Goal: Check status: Check status

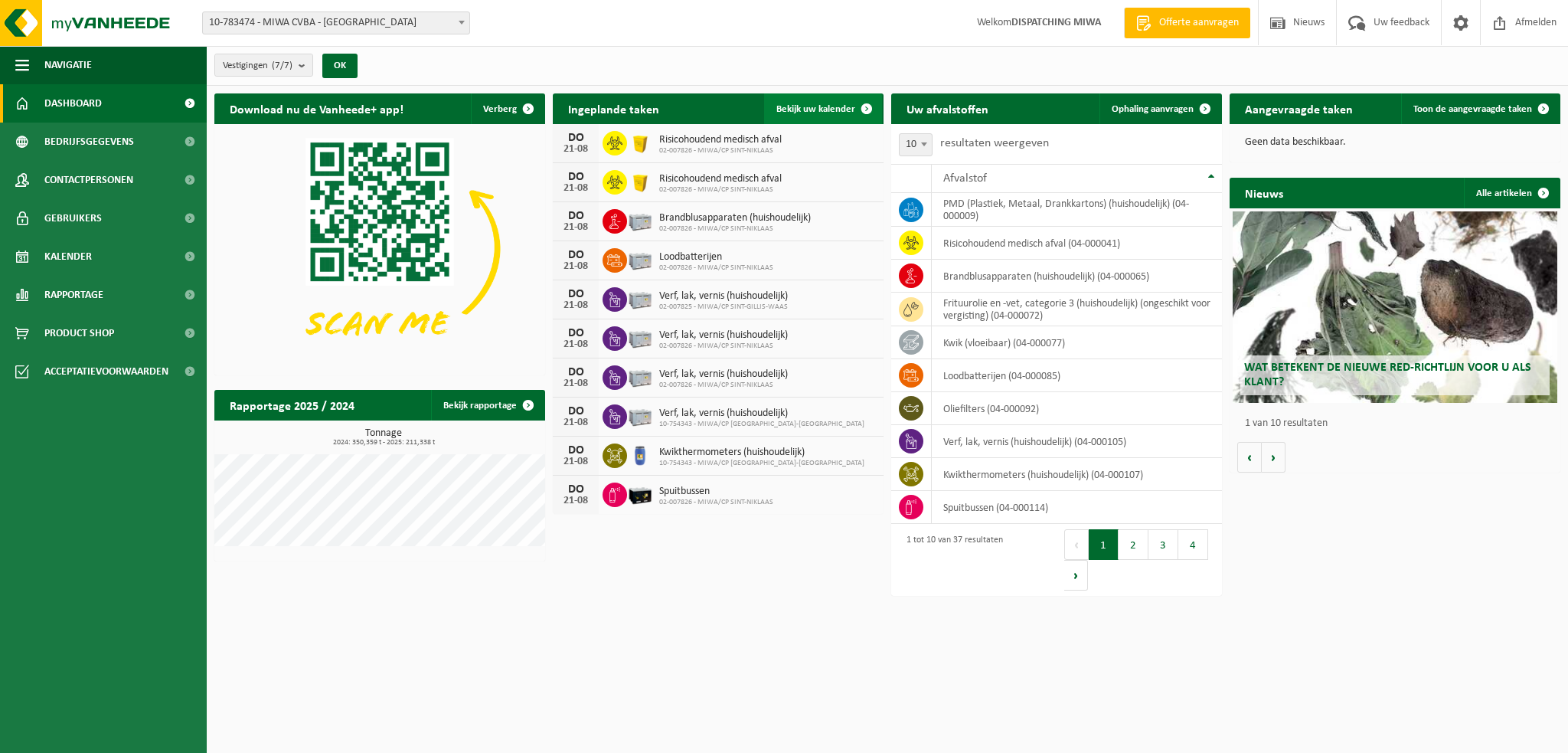
click at [838, 110] on span "Bekijk uw kalender" at bounding box center [815, 109] width 79 height 10
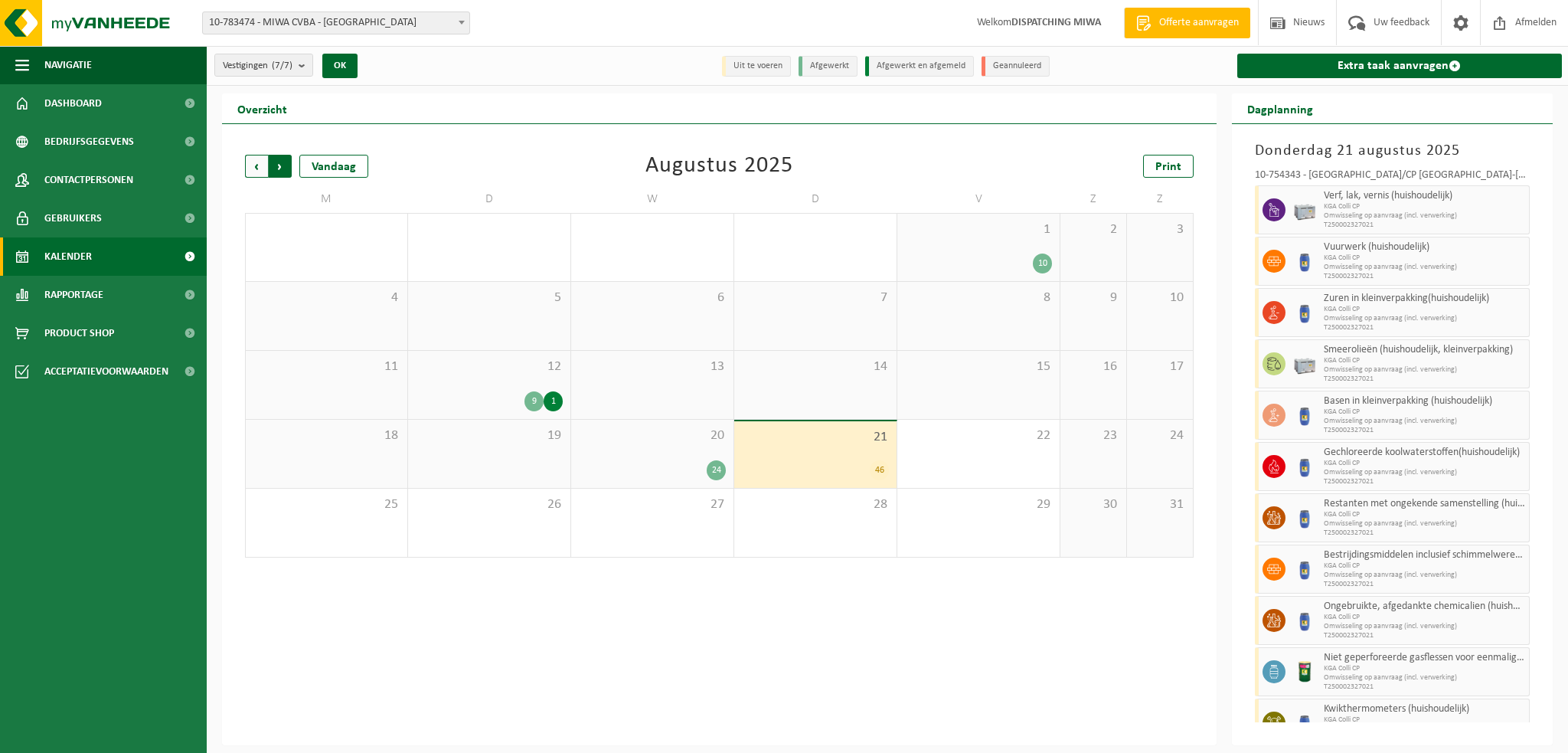
click at [255, 170] on span "Vorige" at bounding box center [256, 166] width 23 height 23
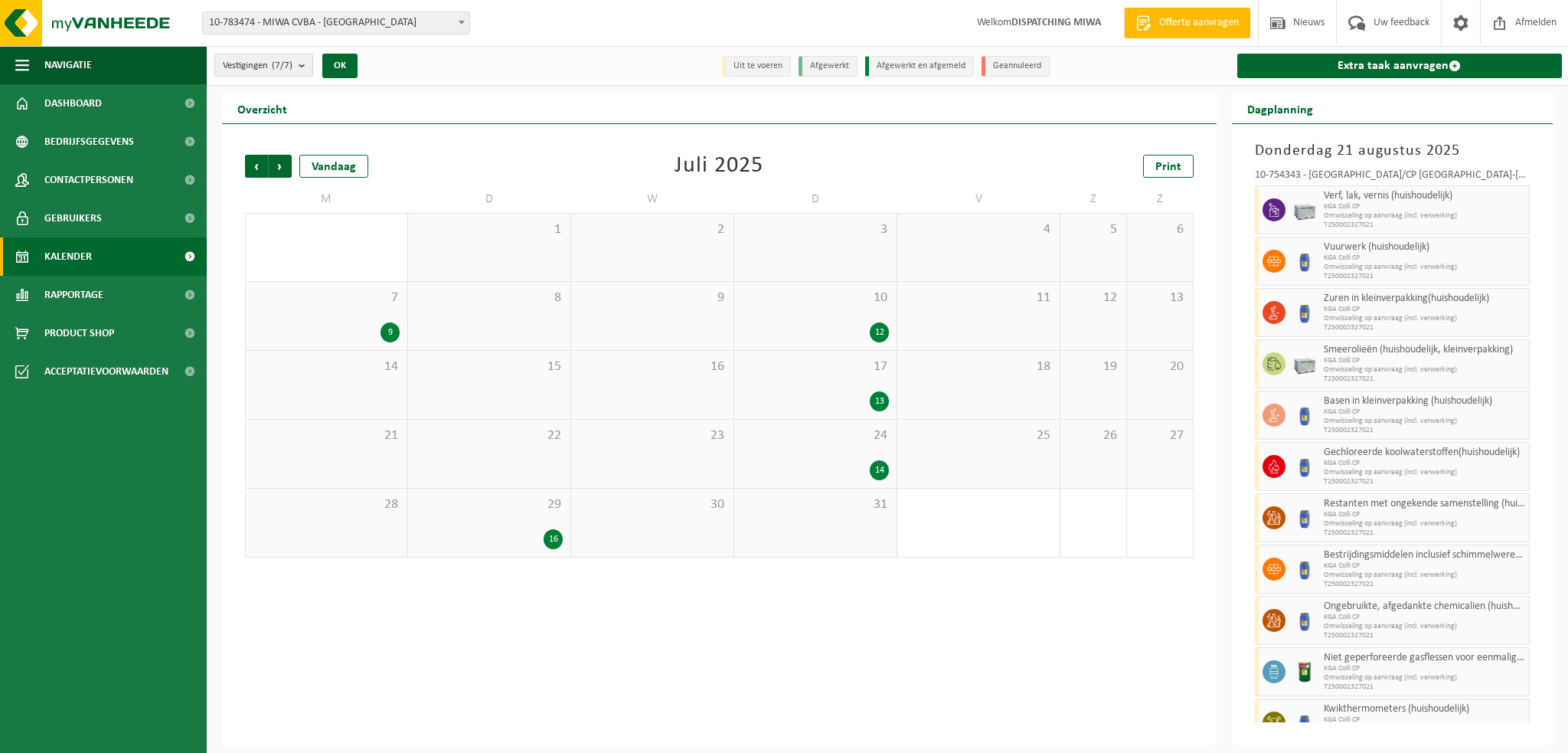
click at [369, 325] on div "9" at bounding box center [327, 332] width 147 height 20
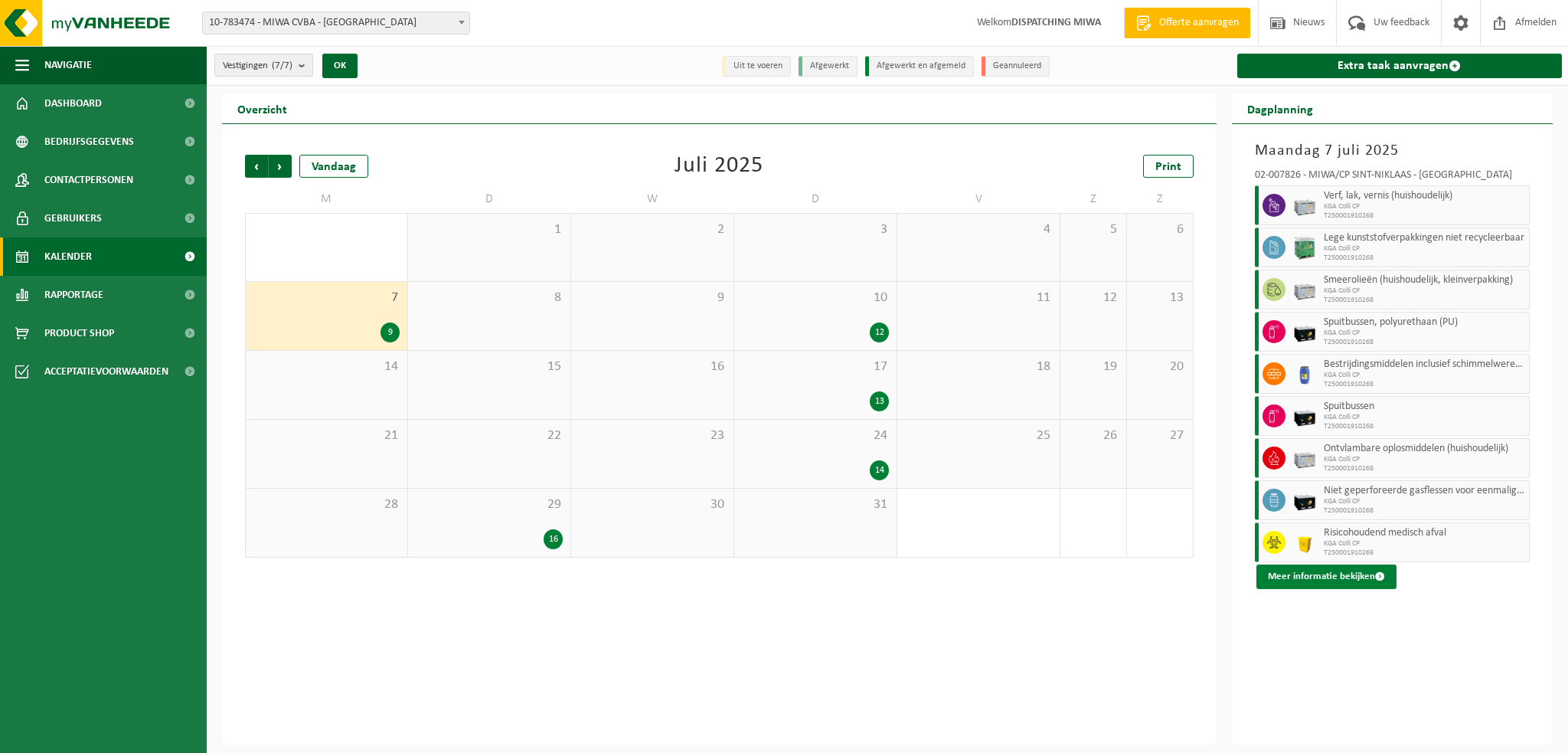
click at [1341, 578] on button "Meer informatie bekijken" at bounding box center [1325, 576] width 140 height 25
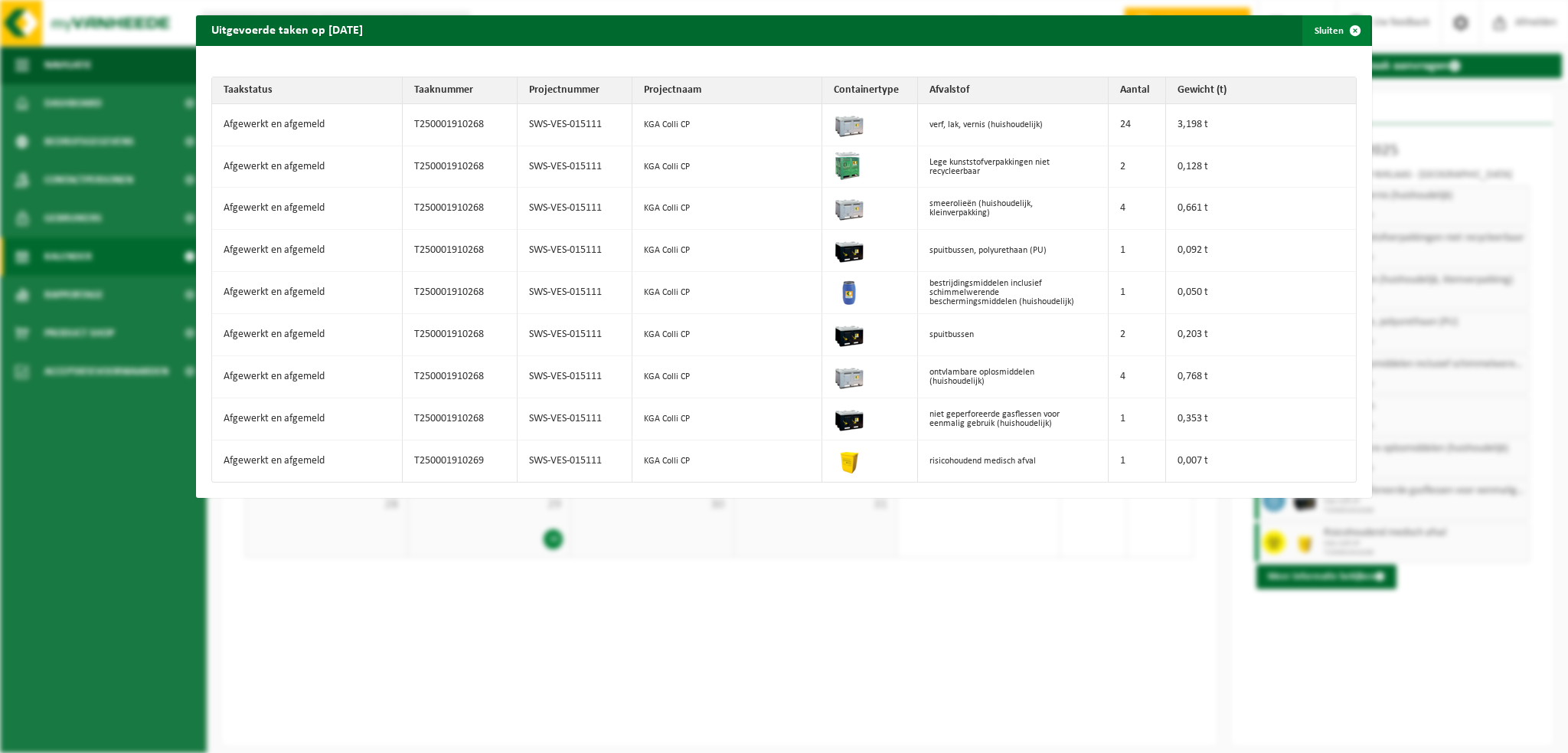
click at [1346, 27] on span "button" at bounding box center [1355, 31] width 31 height 31
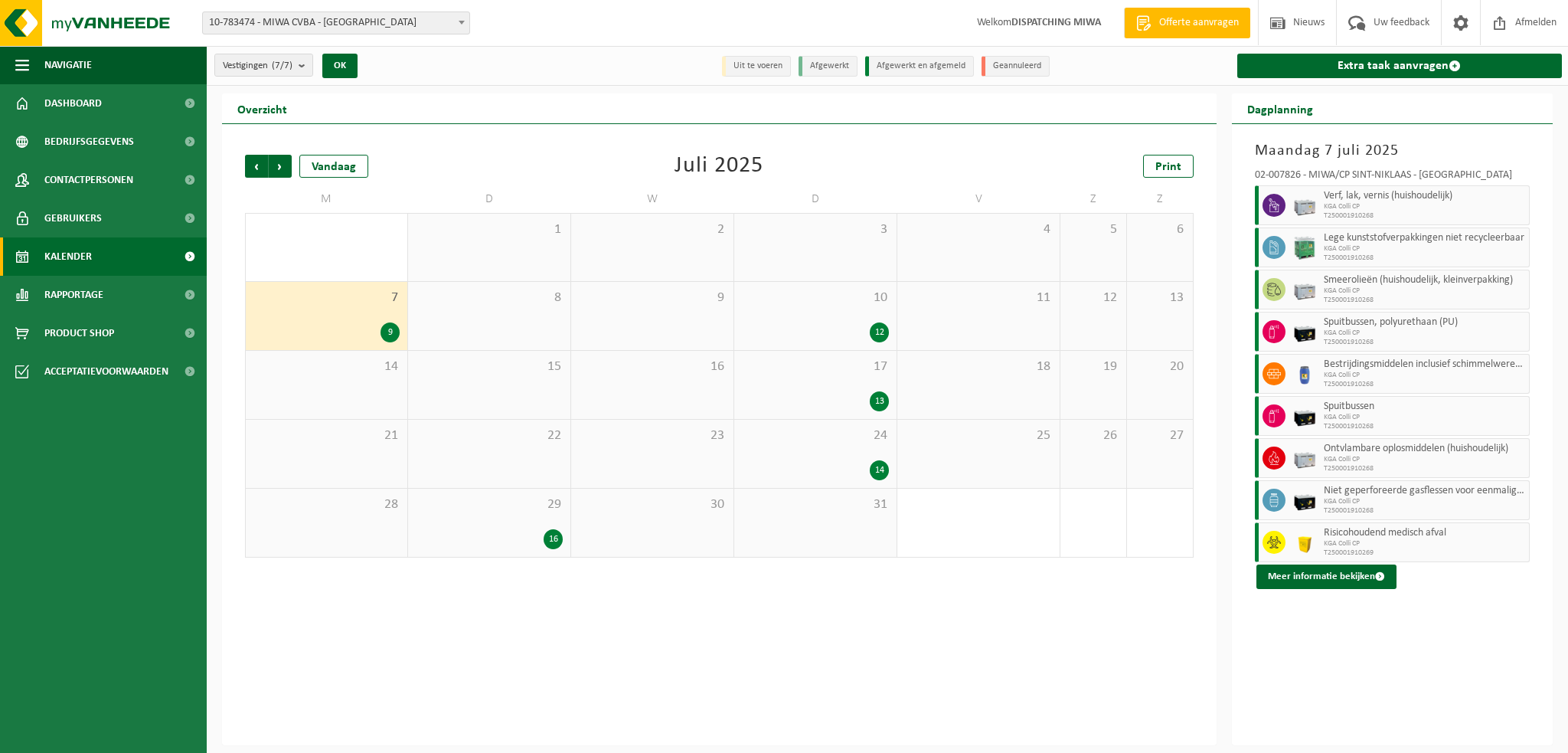
click at [835, 311] on div "10 12" at bounding box center [814, 316] width 162 height 68
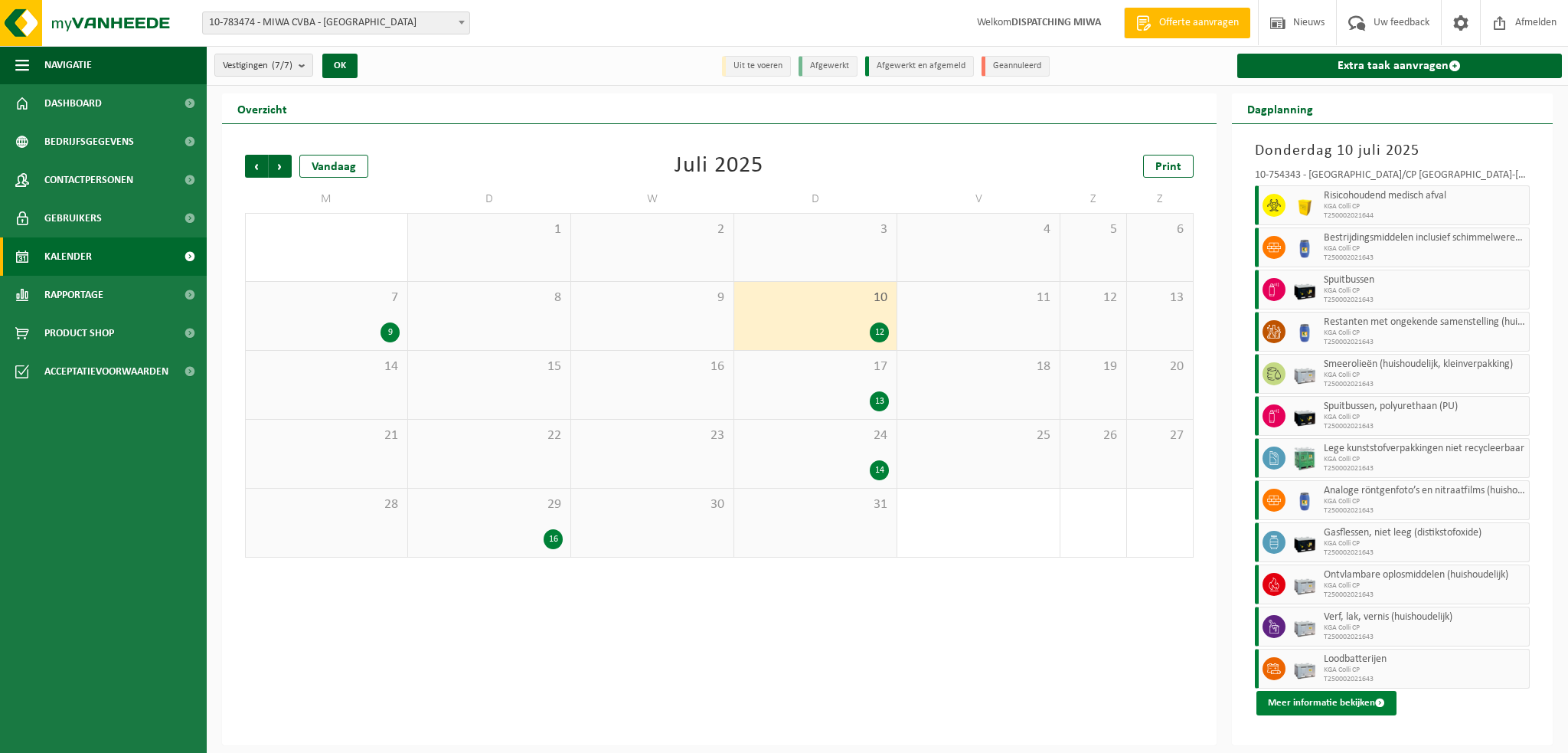
click at [1330, 698] on button "Meer informatie bekijken" at bounding box center [1325, 702] width 140 height 25
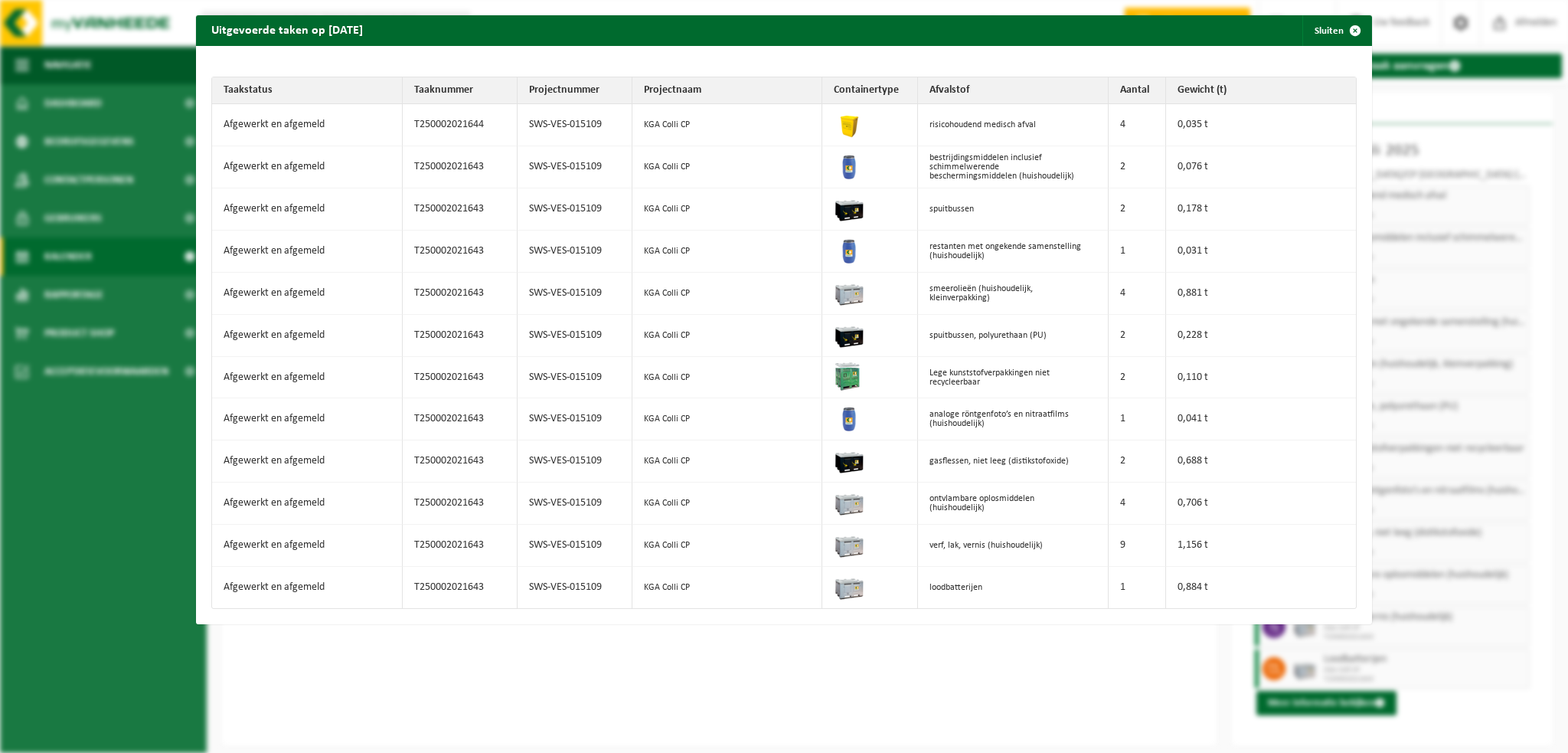
click at [1378, 3] on div "Uitgevoerde taken op [DATE] Sluiten Taakstatus Taaknummer Projectnummer Project…" at bounding box center [784, 376] width 1568 height 753
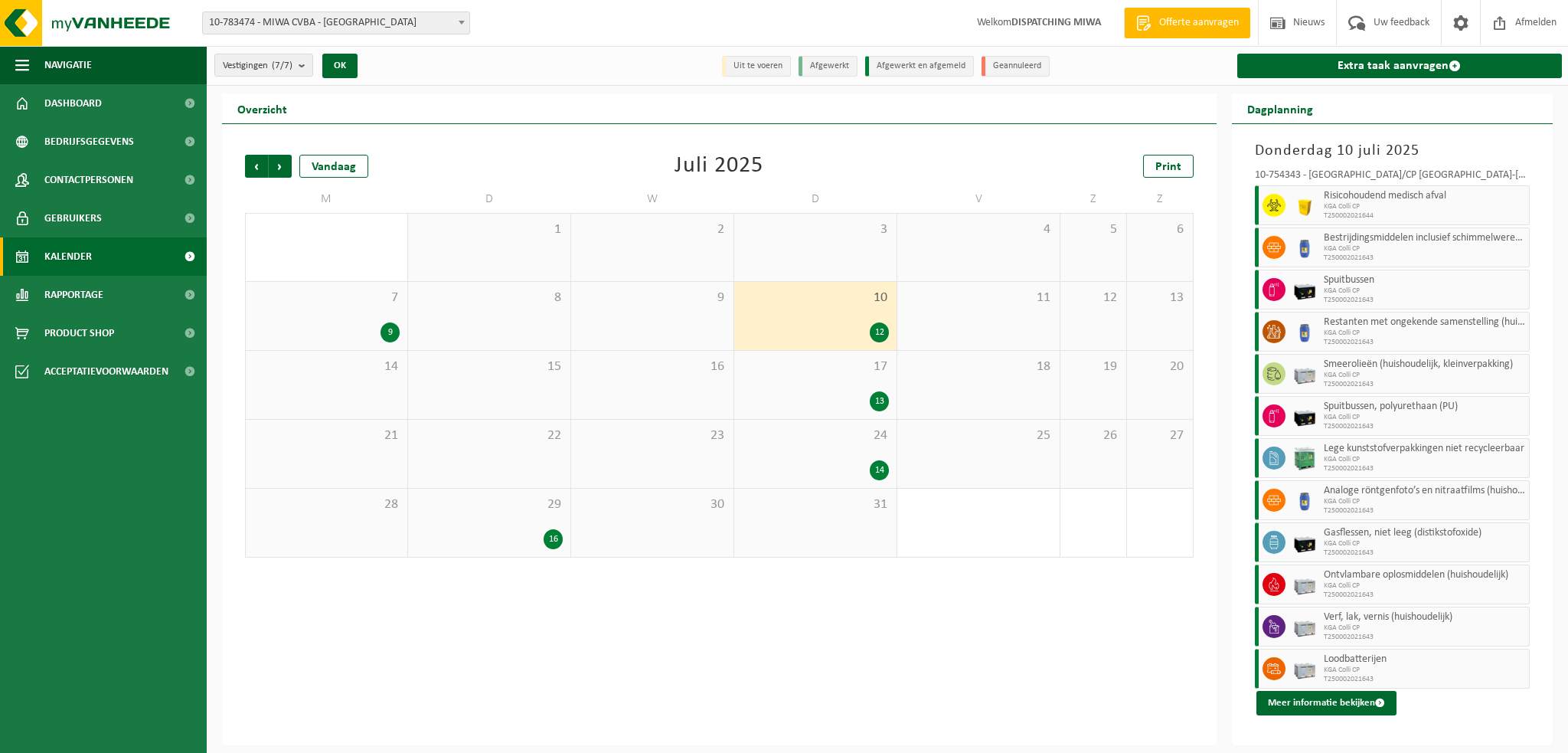
click at [845, 322] on div "12" at bounding box center [814, 332] width 147 height 20
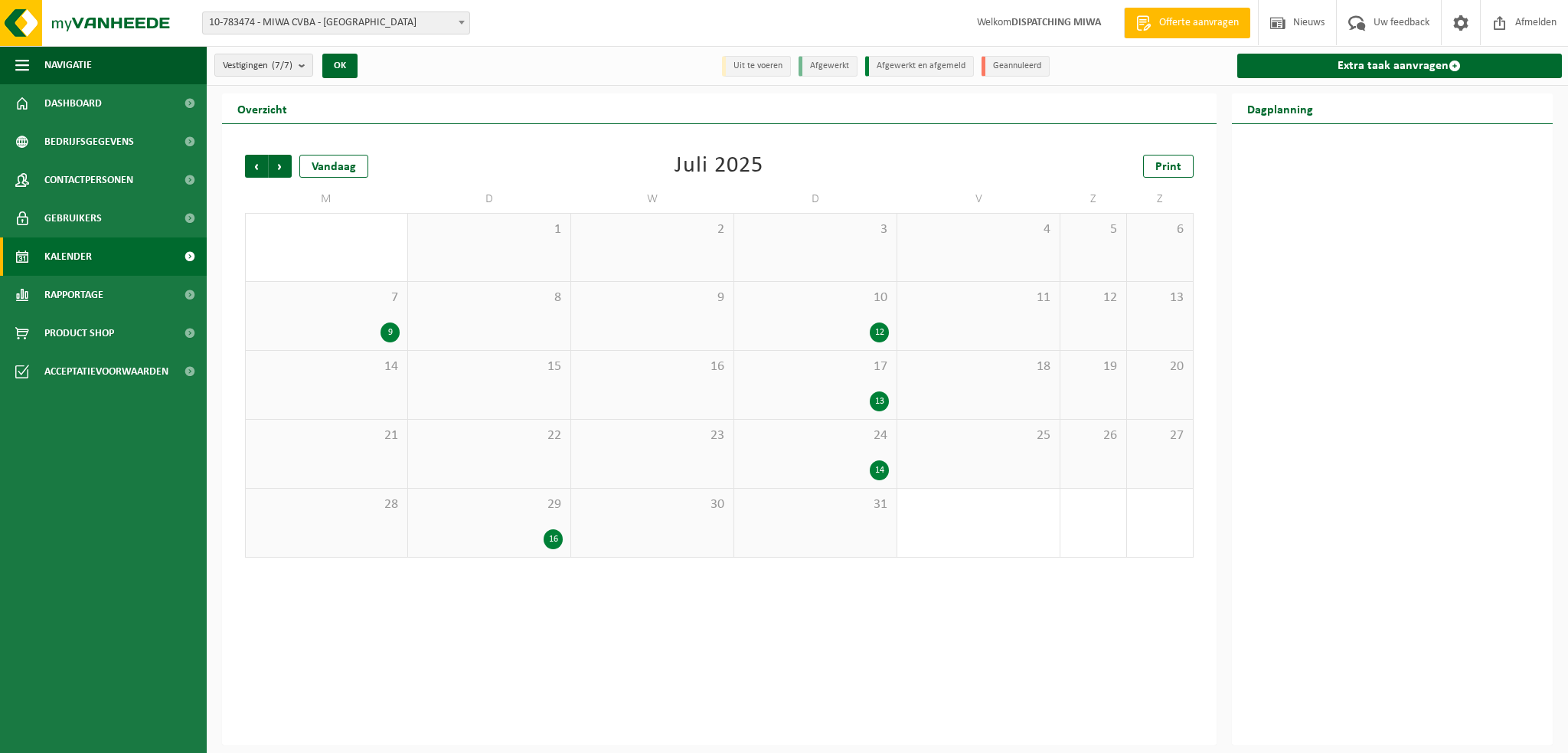
click at [845, 322] on div "12" at bounding box center [814, 332] width 147 height 20
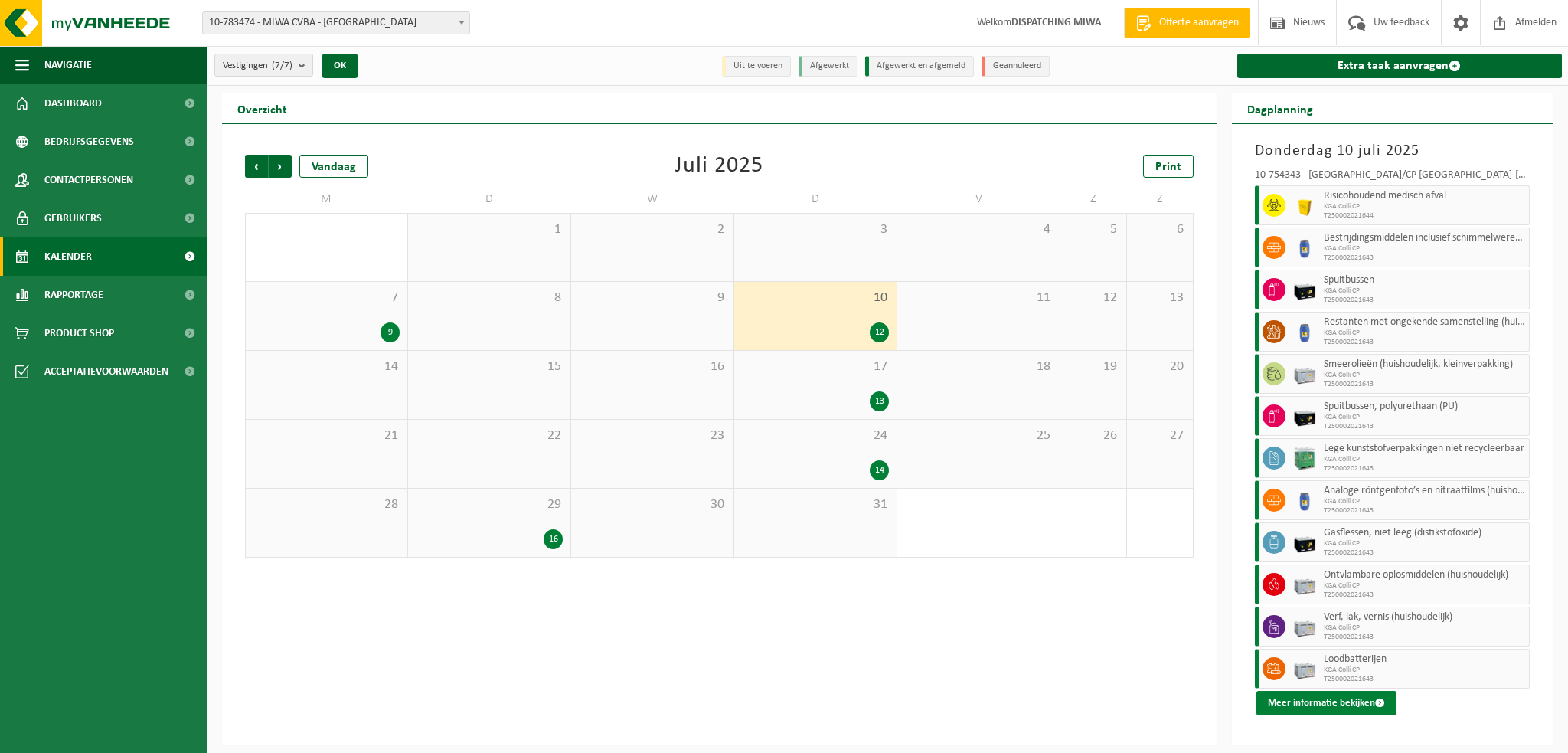
click at [1324, 702] on button "Meer informatie bekijken" at bounding box center [1325, 702] width 140 height 25
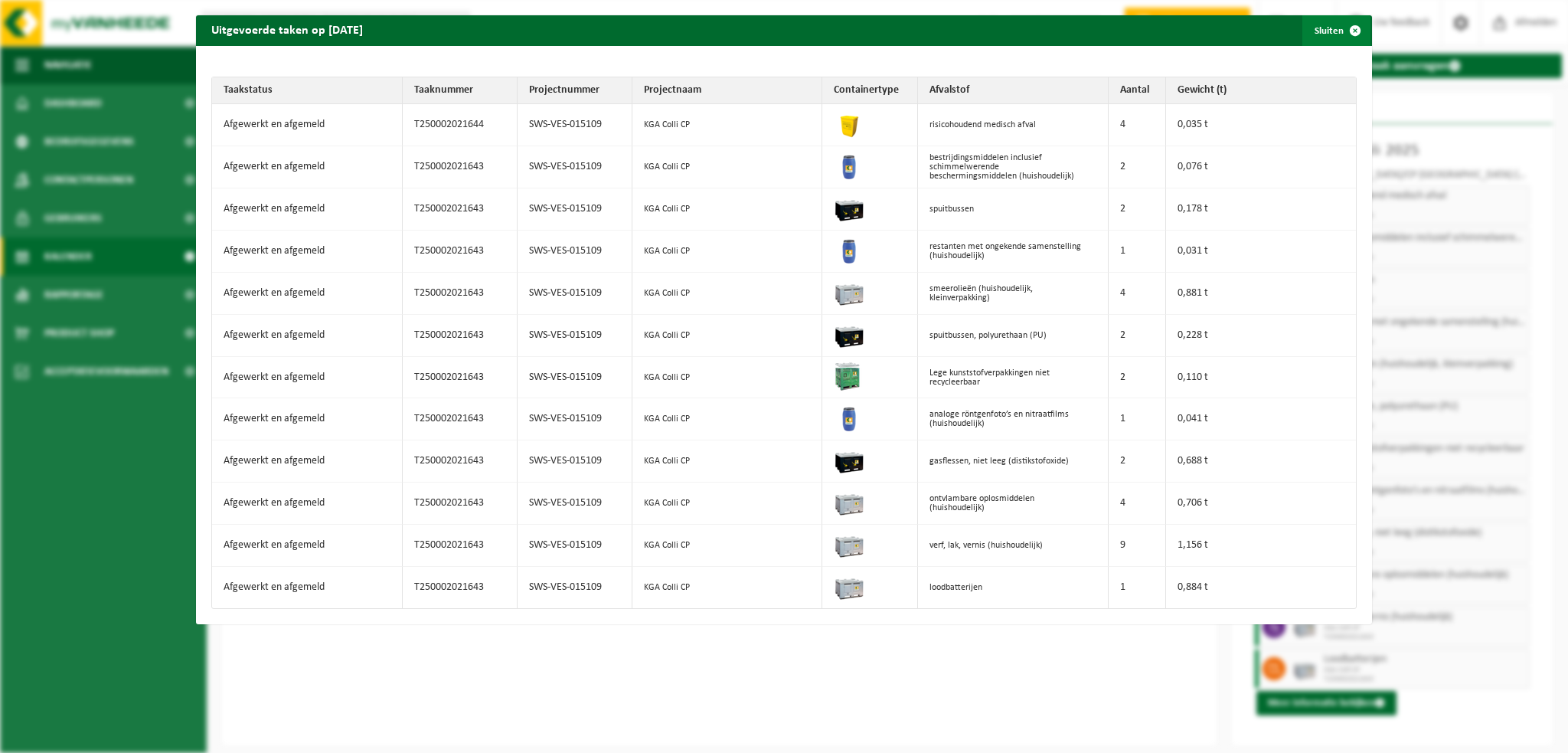
click at [1340, 30] on span "button" at bounding box center [1355, 31] width 31 height 31
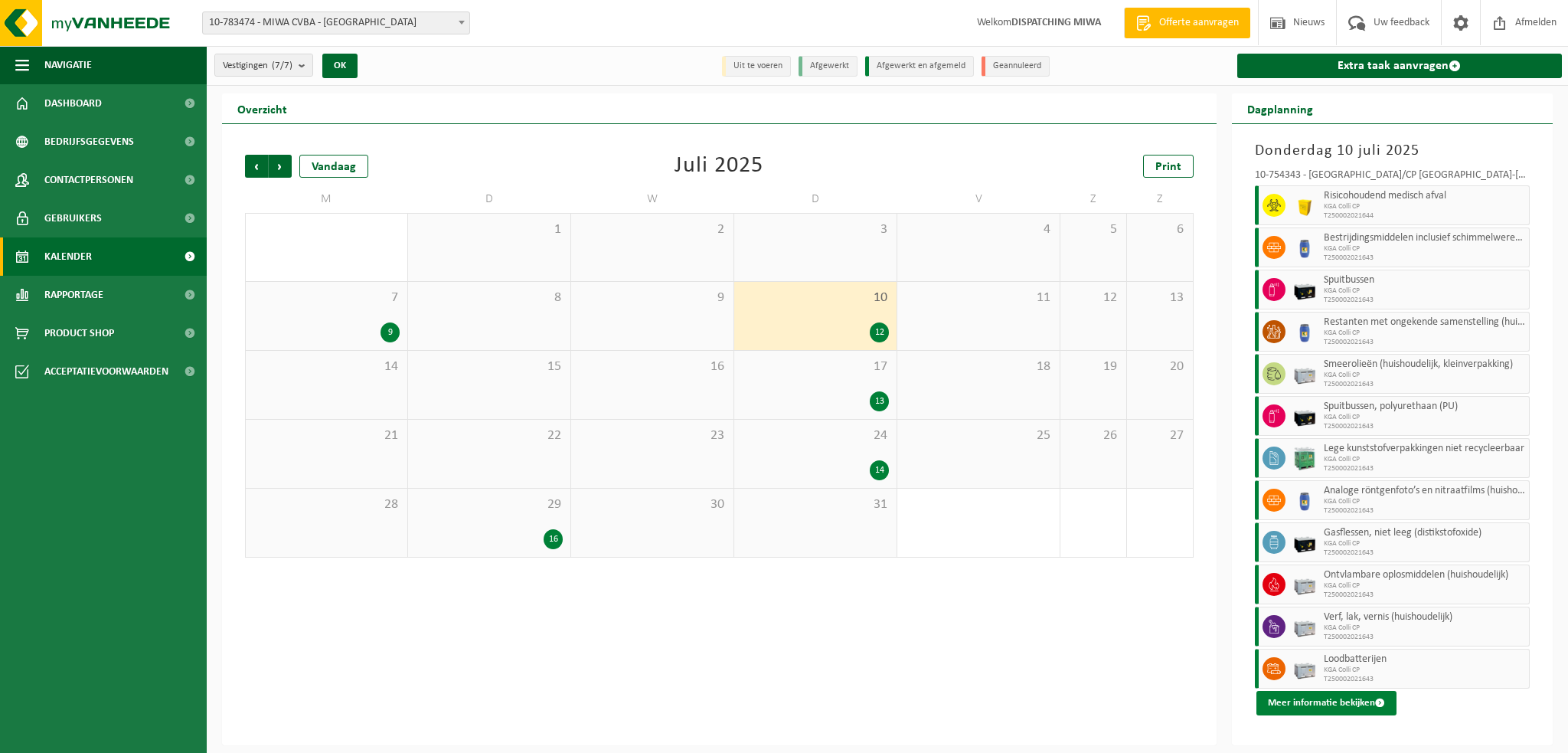
click at [1304, 701] on button "Meer informatie bekijken" at bounding box center [1325, 702] width 140 height 25
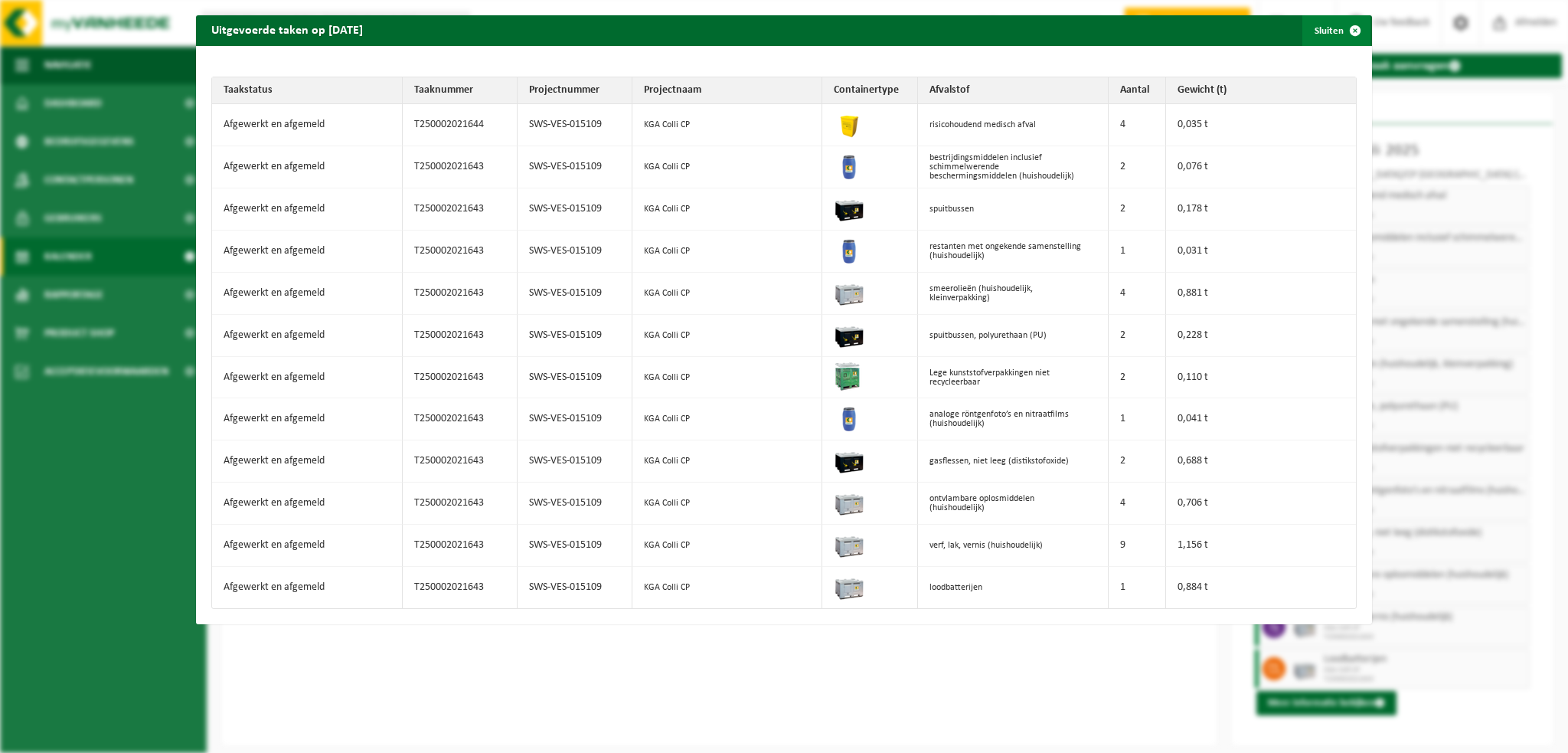
click at [1350, 30] on span "button" at bounding box center [1355, 31] width 31 height 31
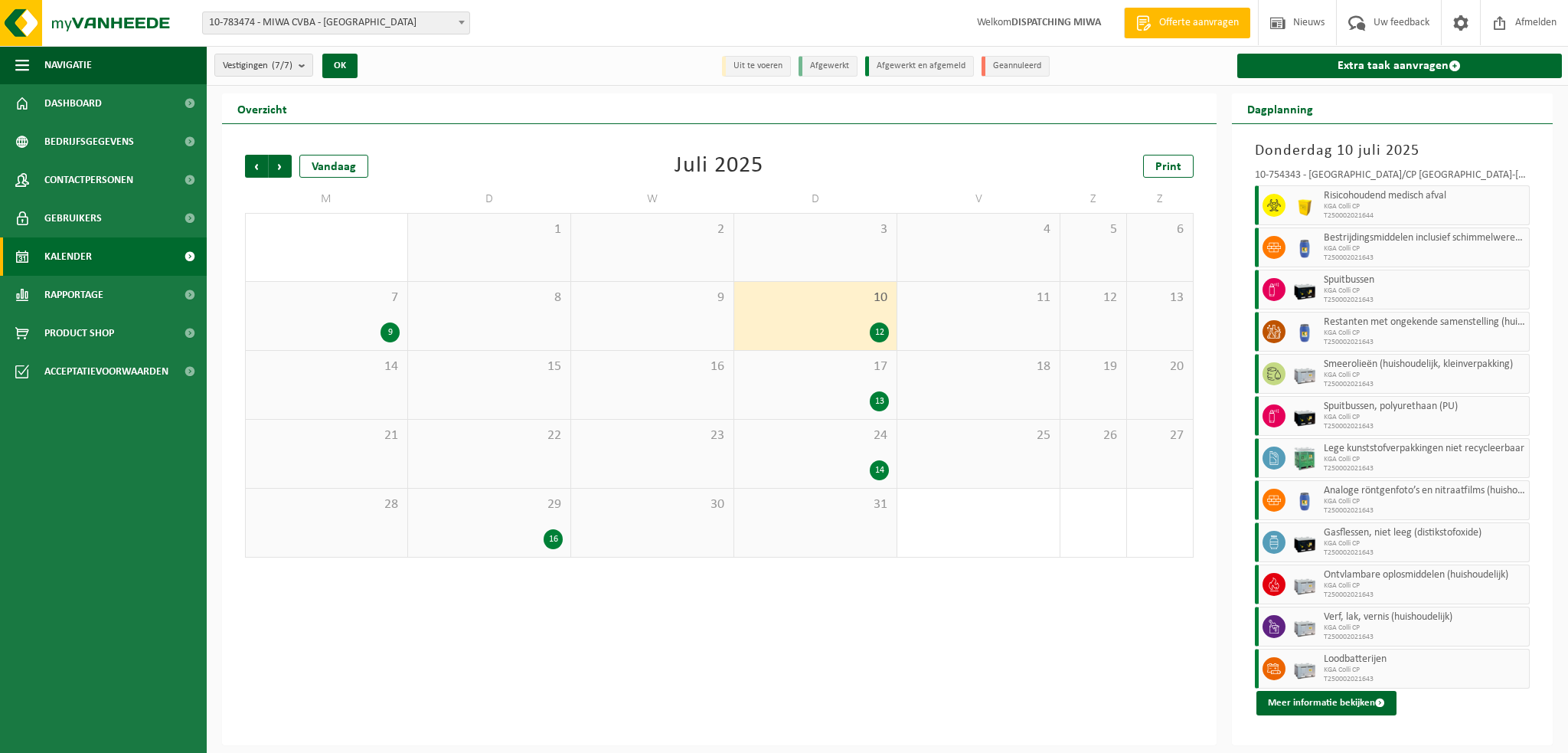
click at [847, 383] on div "17 13" at bounding box center [814, 384] width 162 height 68
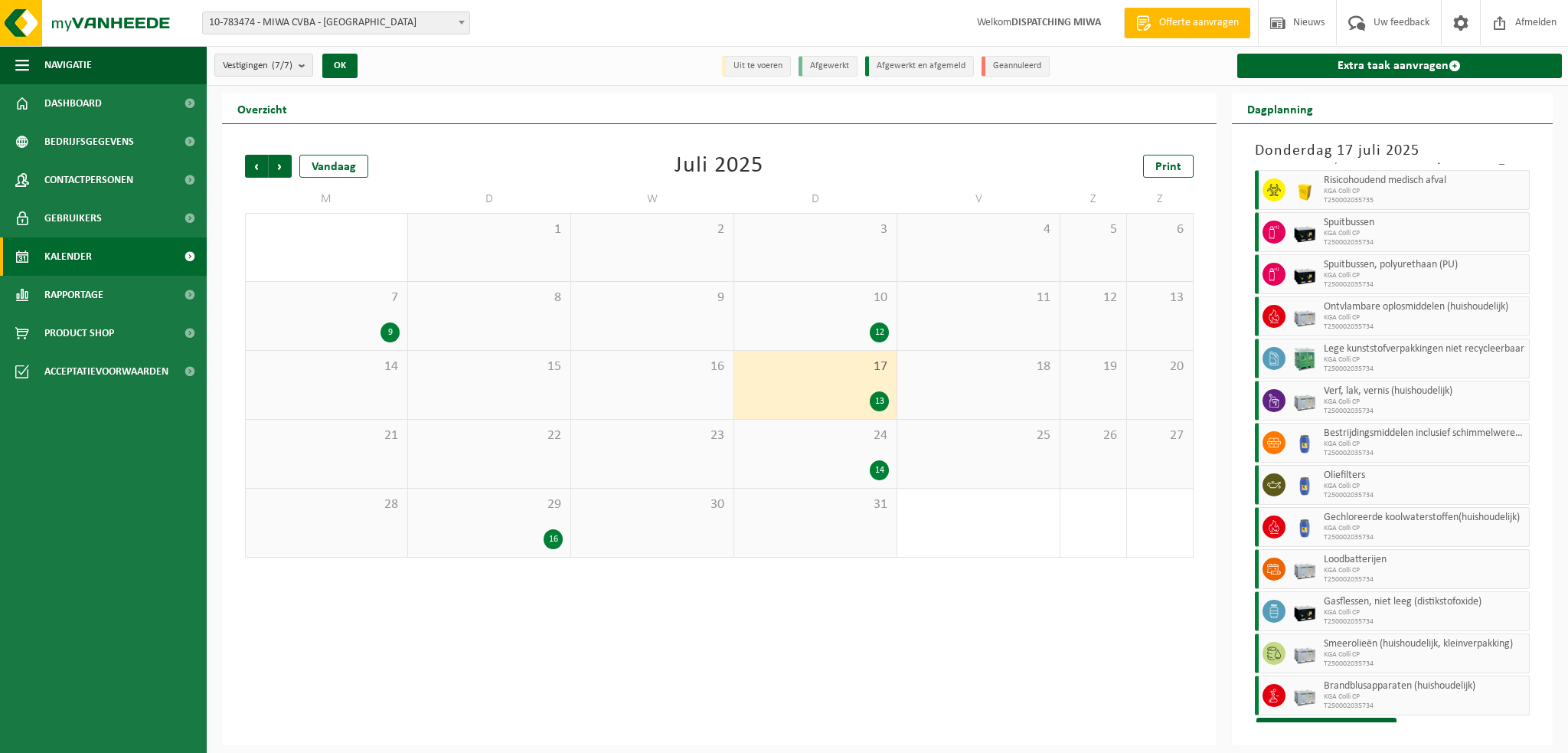
scroll to position [31, 0]
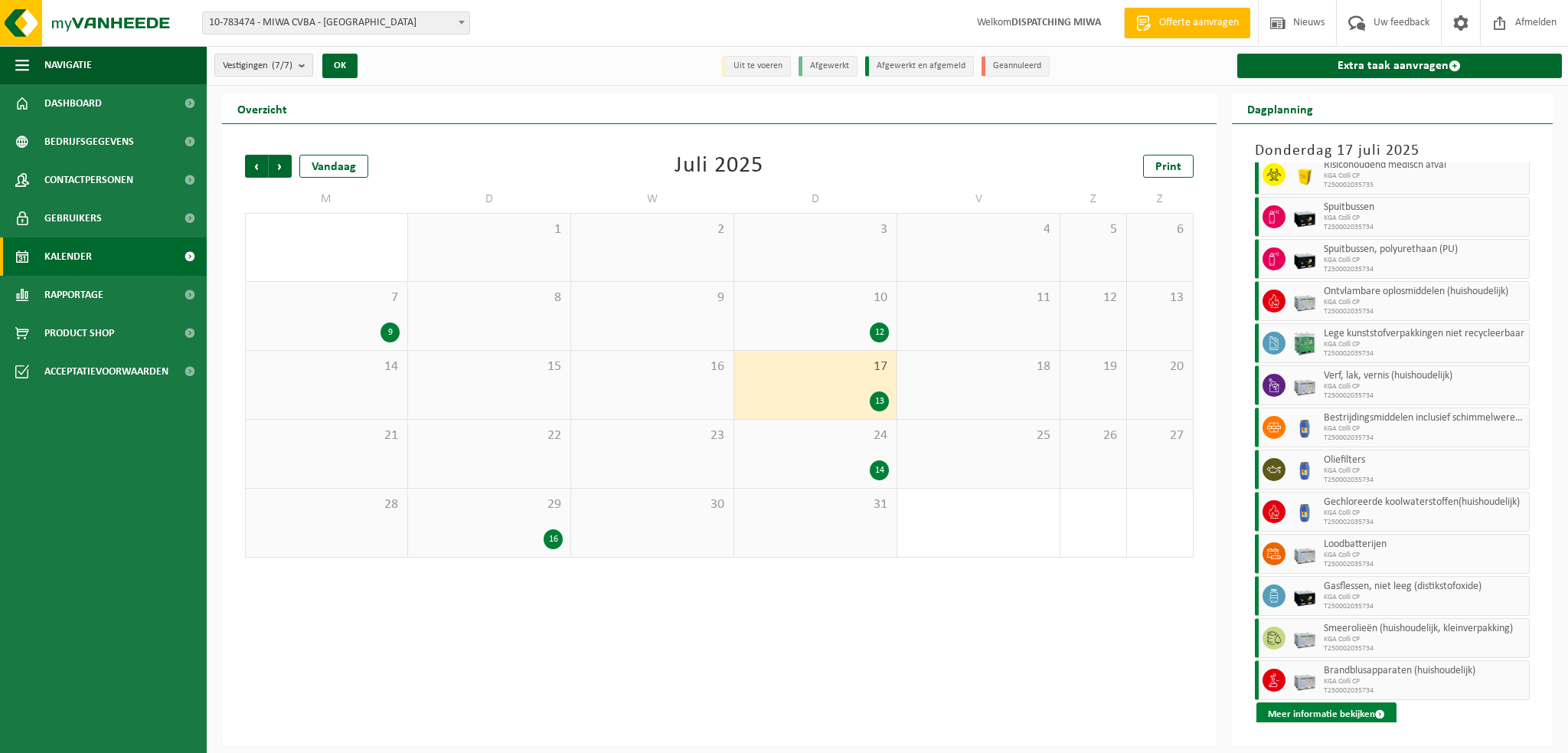
click at [1338, 718] on button "Meer informatie bekijken" at bounding box center [1325, 714] width 140 height 25
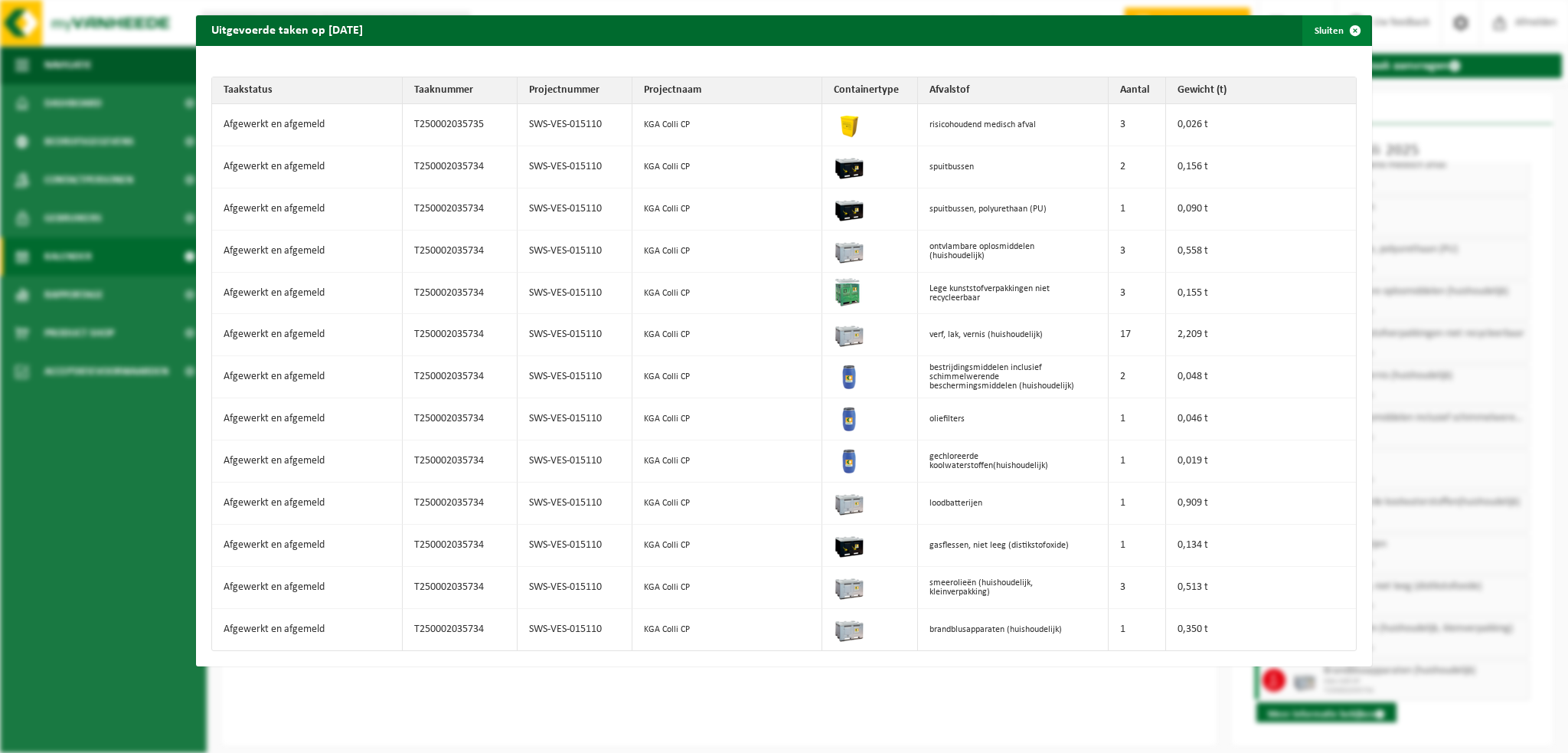
click at [1347, 33] on span "button" at bounding box center [1355, 31] width 31 height 31
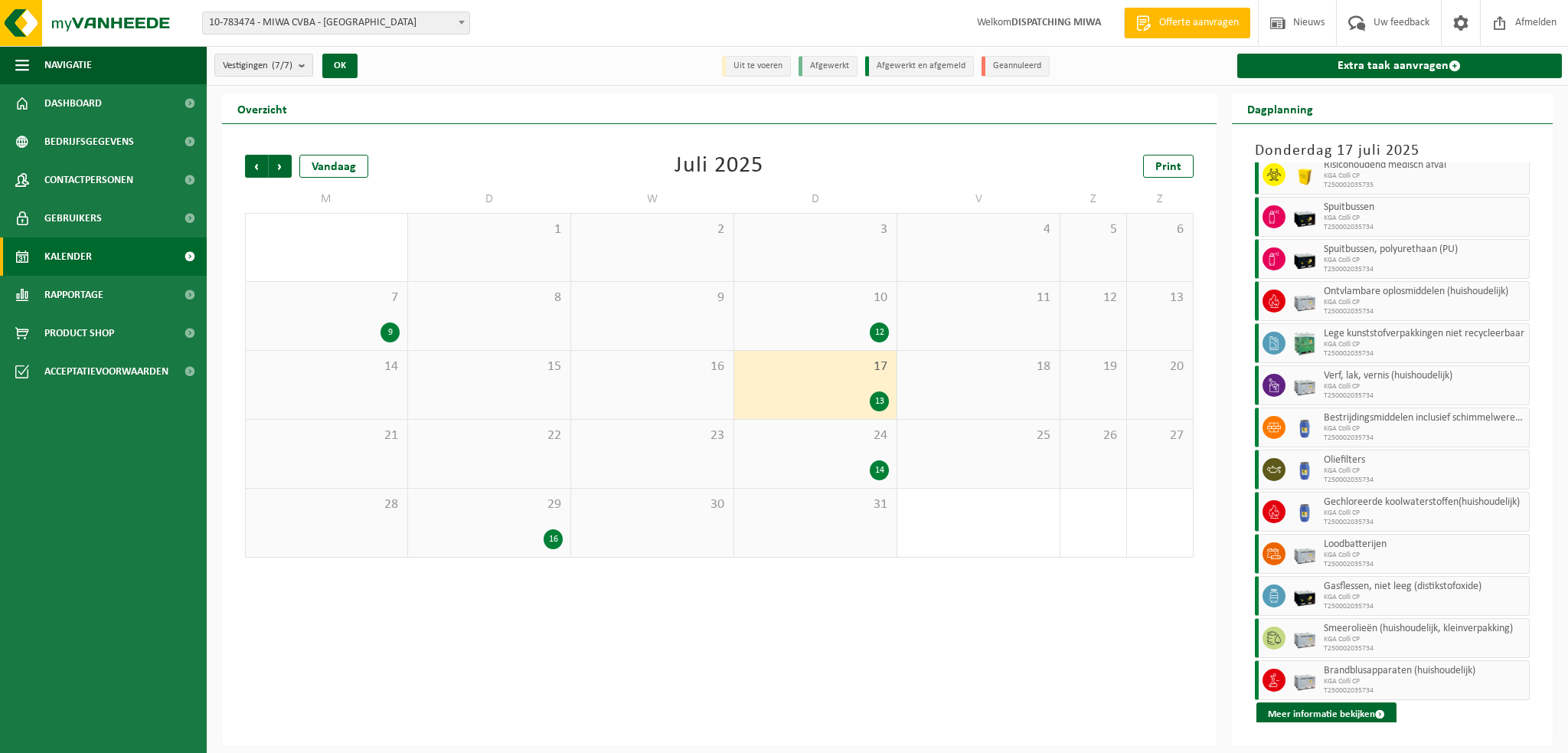
click at [824, 445] on div "24 14" at bounding box center [814, 453] width 162 height 68
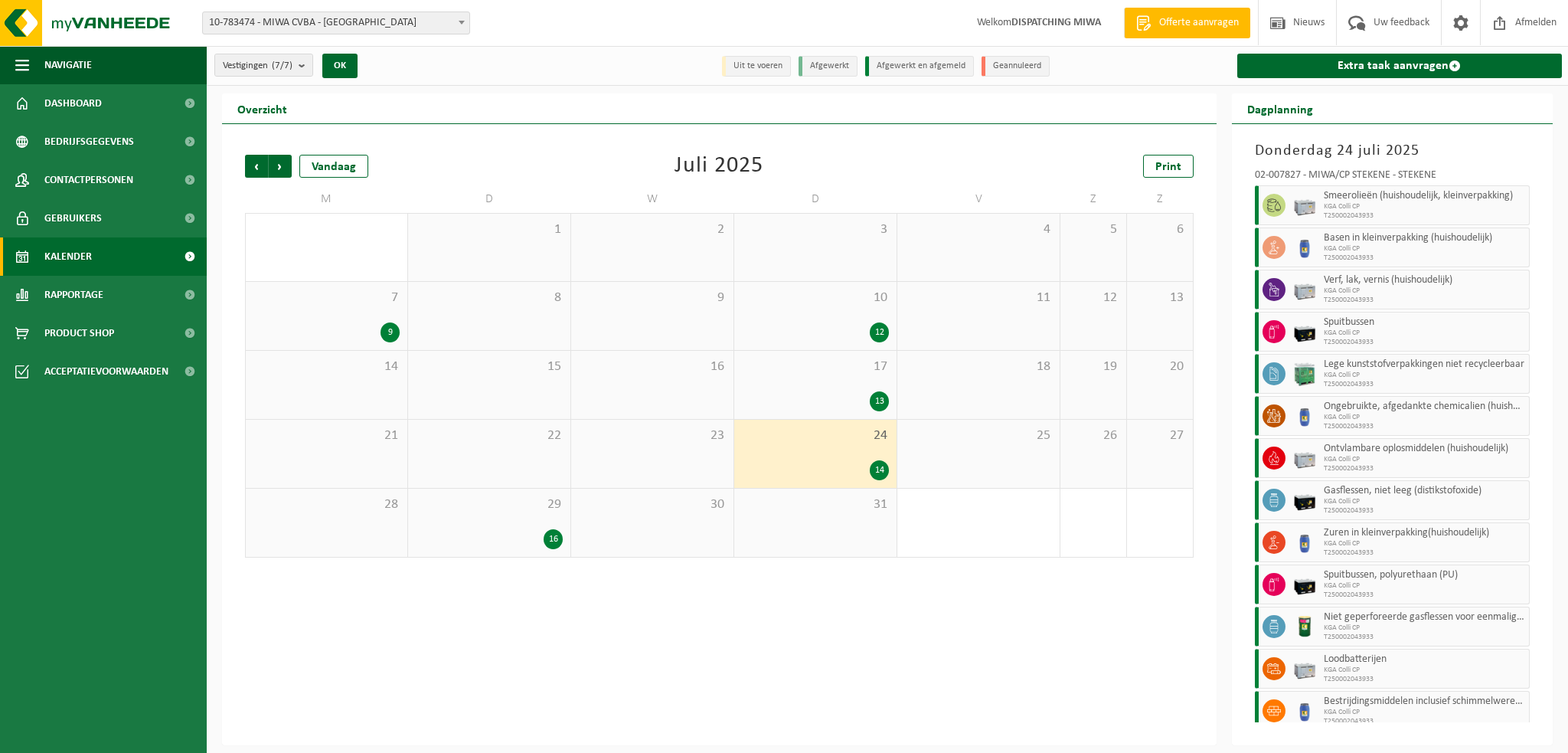
click at [835, 440] on span "24" at bounding box center [814, 436] width 147 height 17
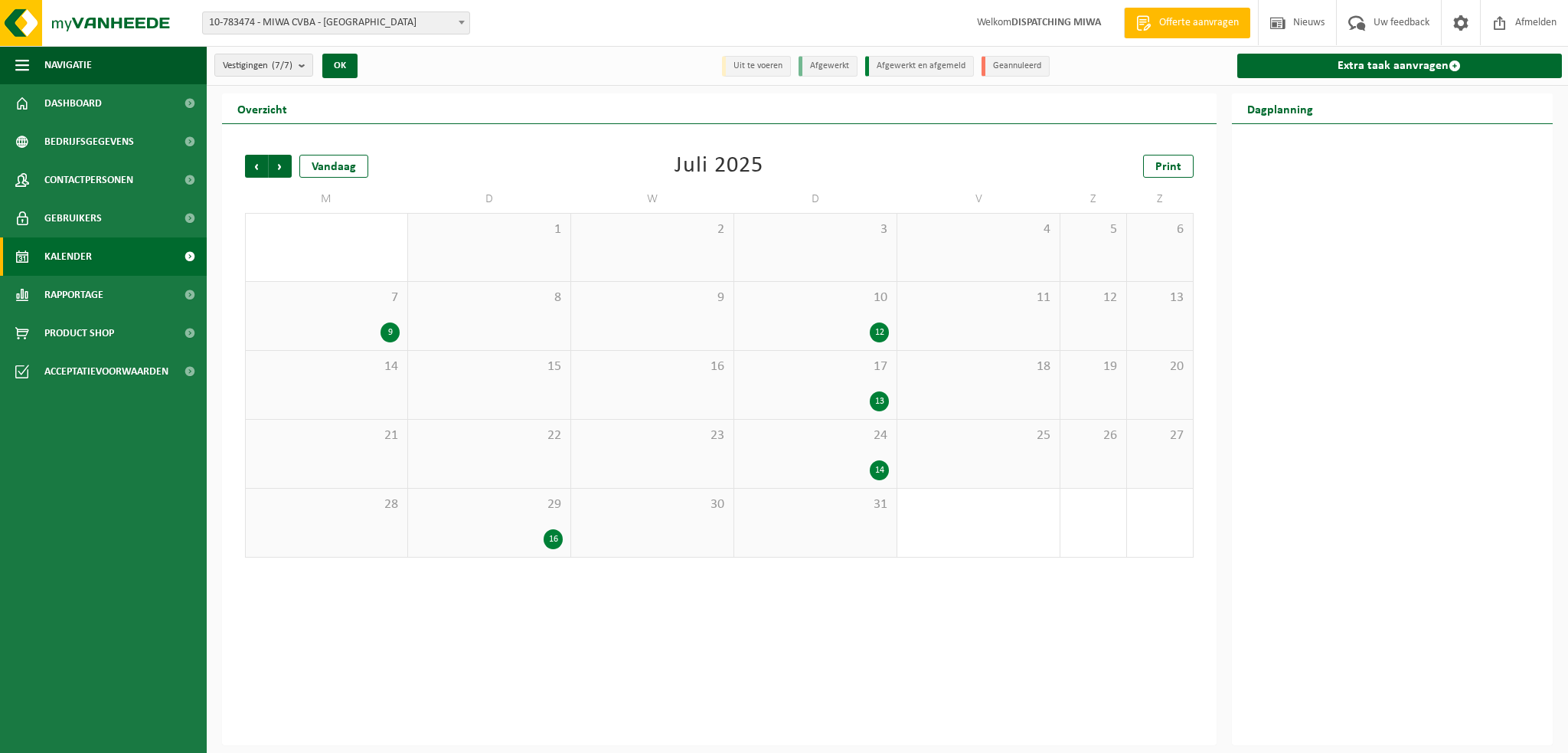
click at [835, 440] on span "24" at bounding box center [814, 436] width 147 height 17
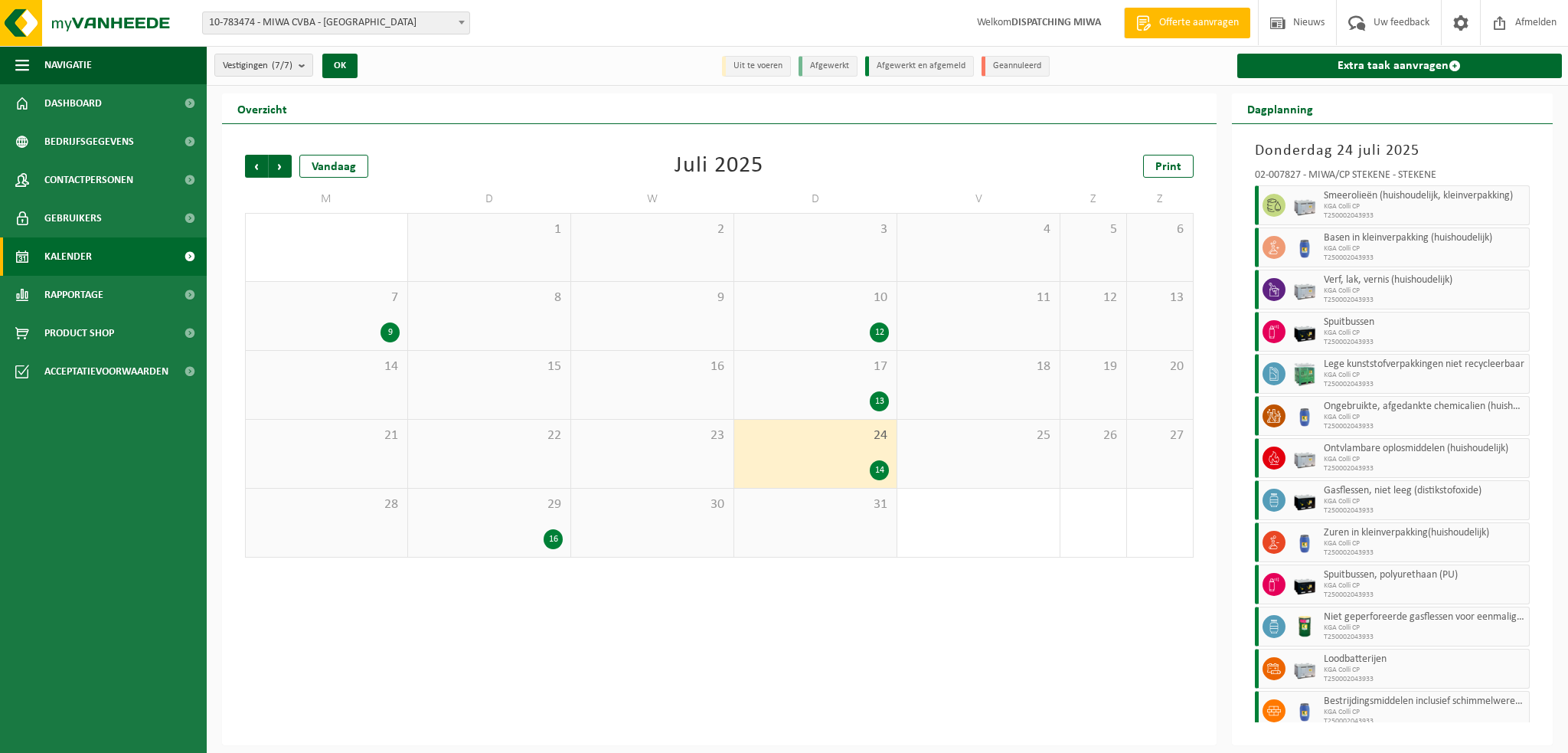
scroll to position [72, 0]
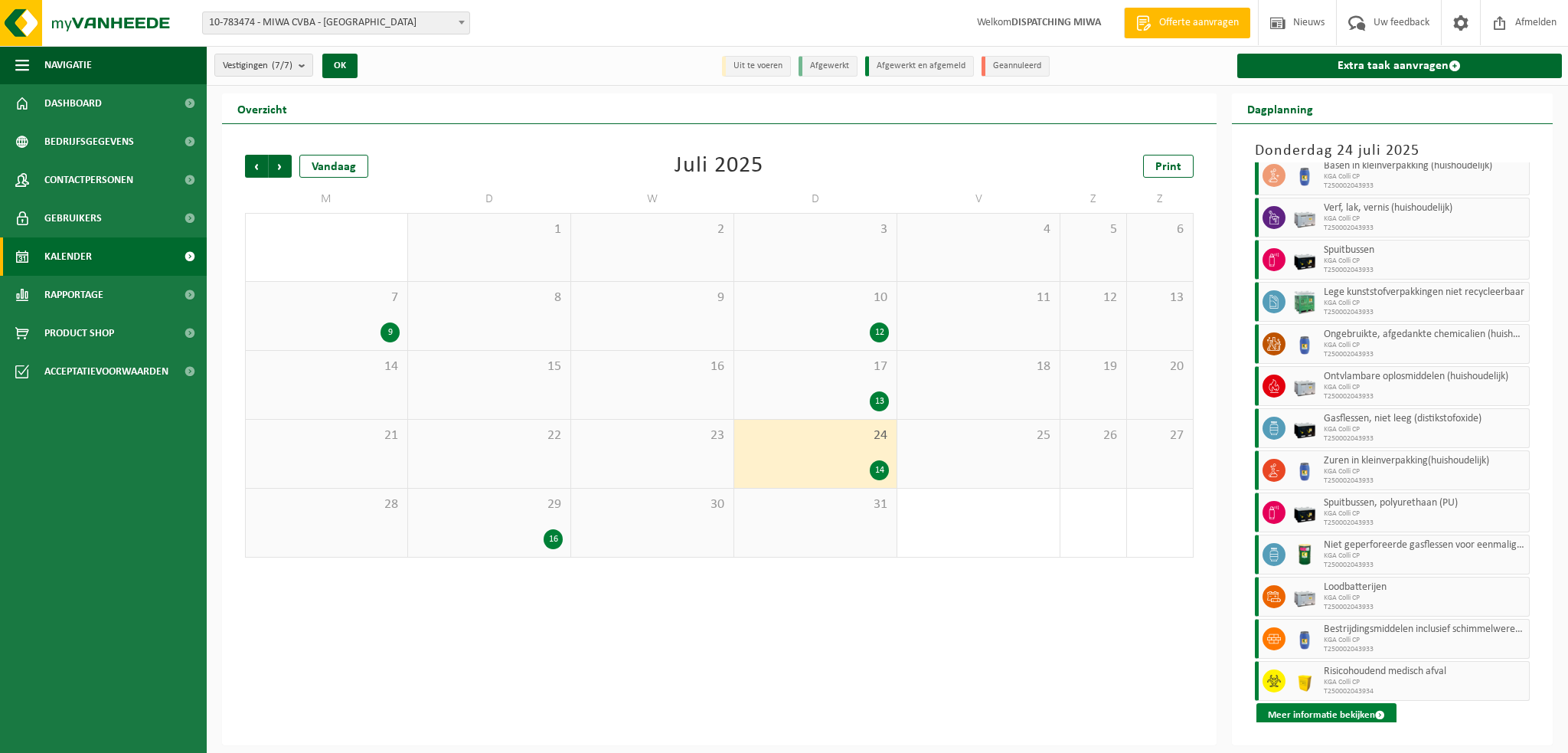
click at [1325, 714] on button "Meer informatie bekijken" at bounding box center [1325, 715] width 140 height 25
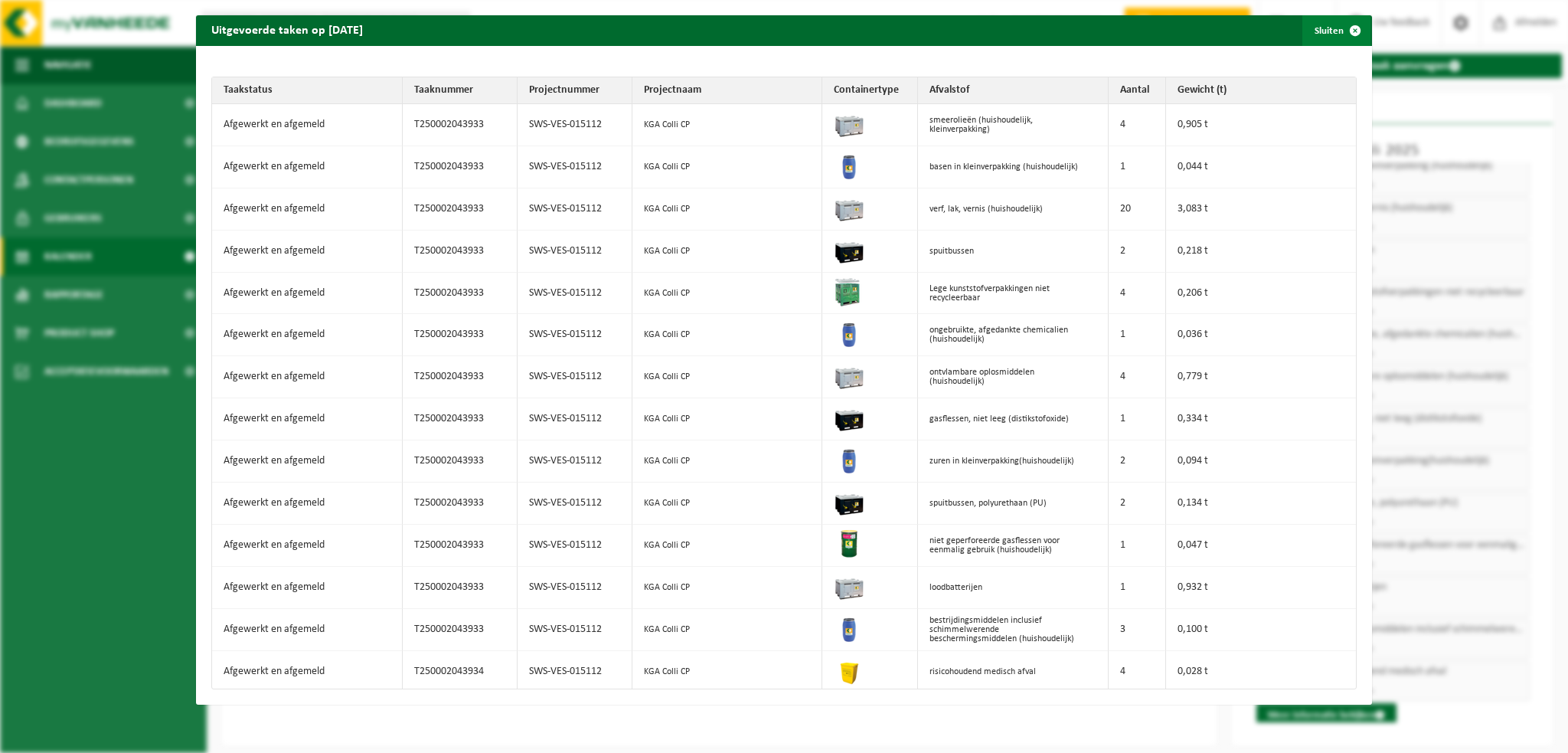
click at [1343, 33] on span "button" at bounding box center [1355, 31] width 31 height 31
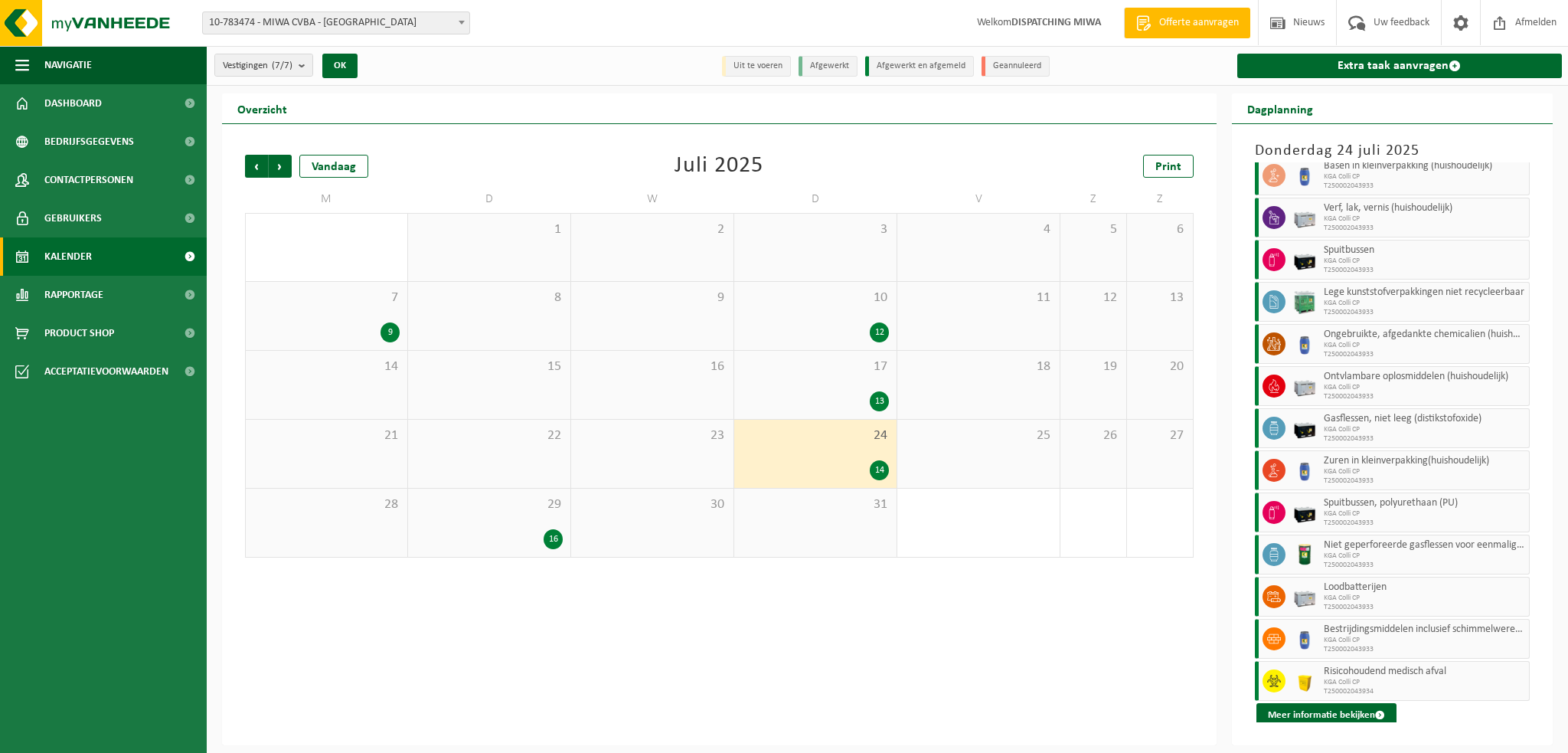
click at [512, 523] on div "29 16" at bounding box center [489, 522] width 162 height 68
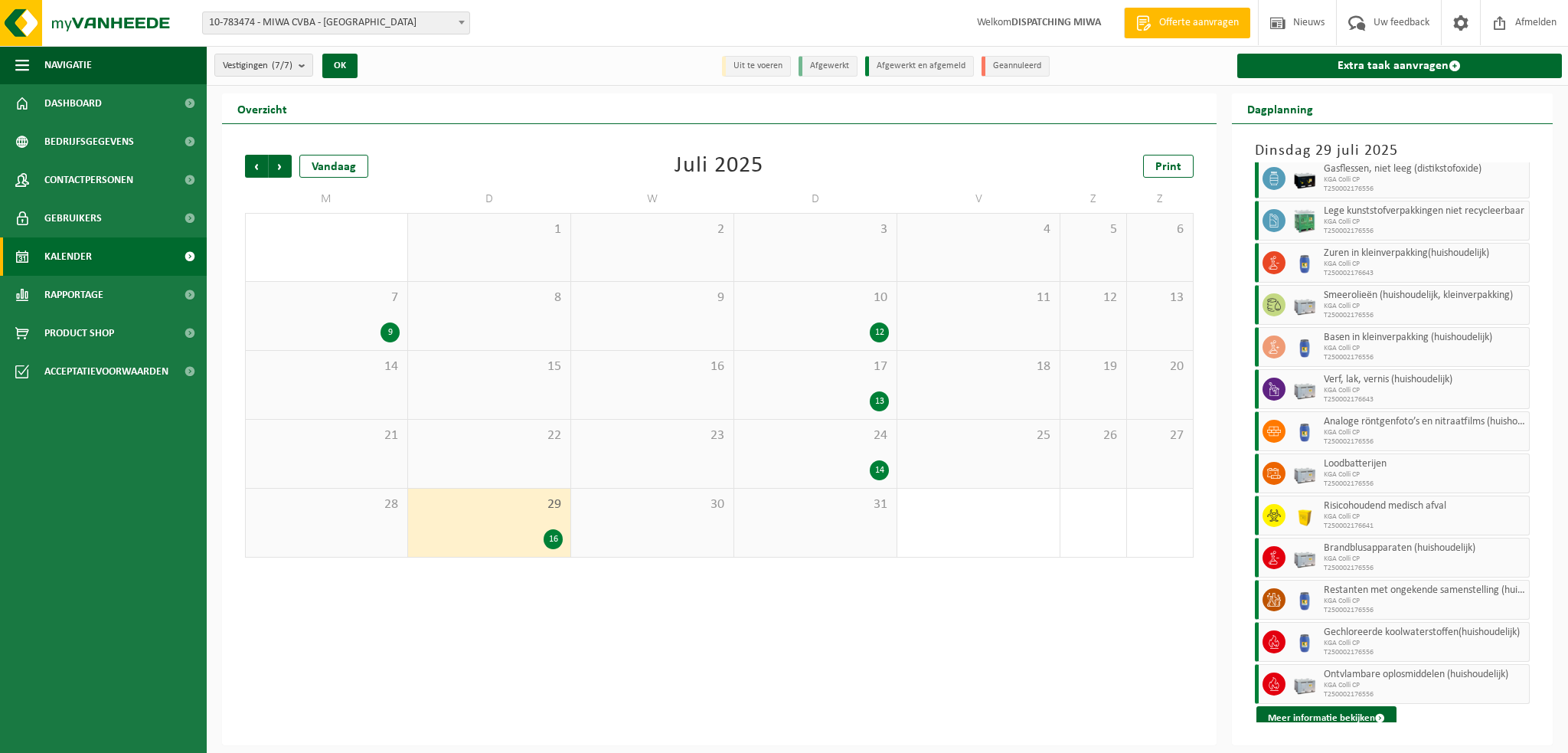
scroll to position [156, 0]
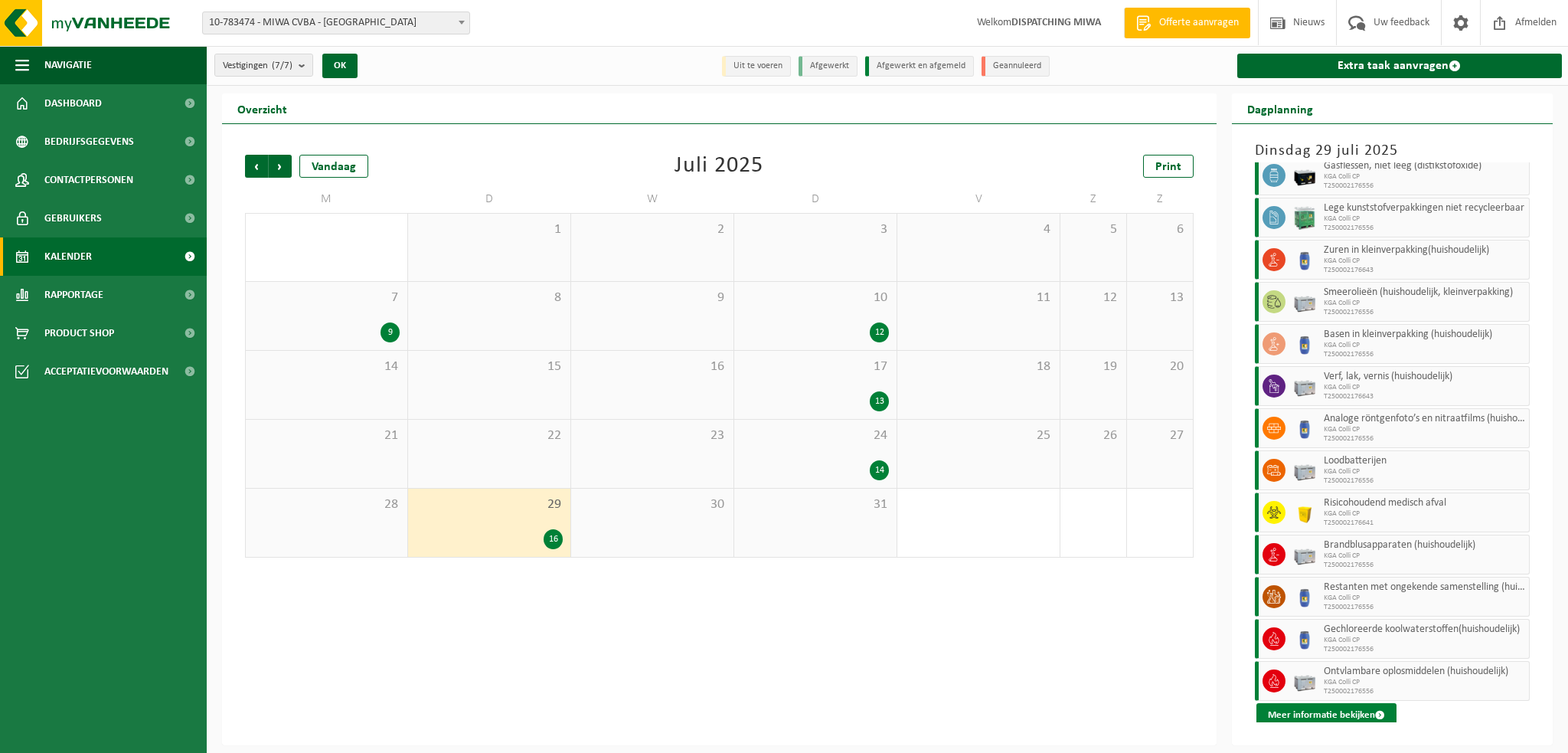
click at [1322, 714] on button "Meer informatie bekijken" at bounding box center [1325, 715] width 140 height 25
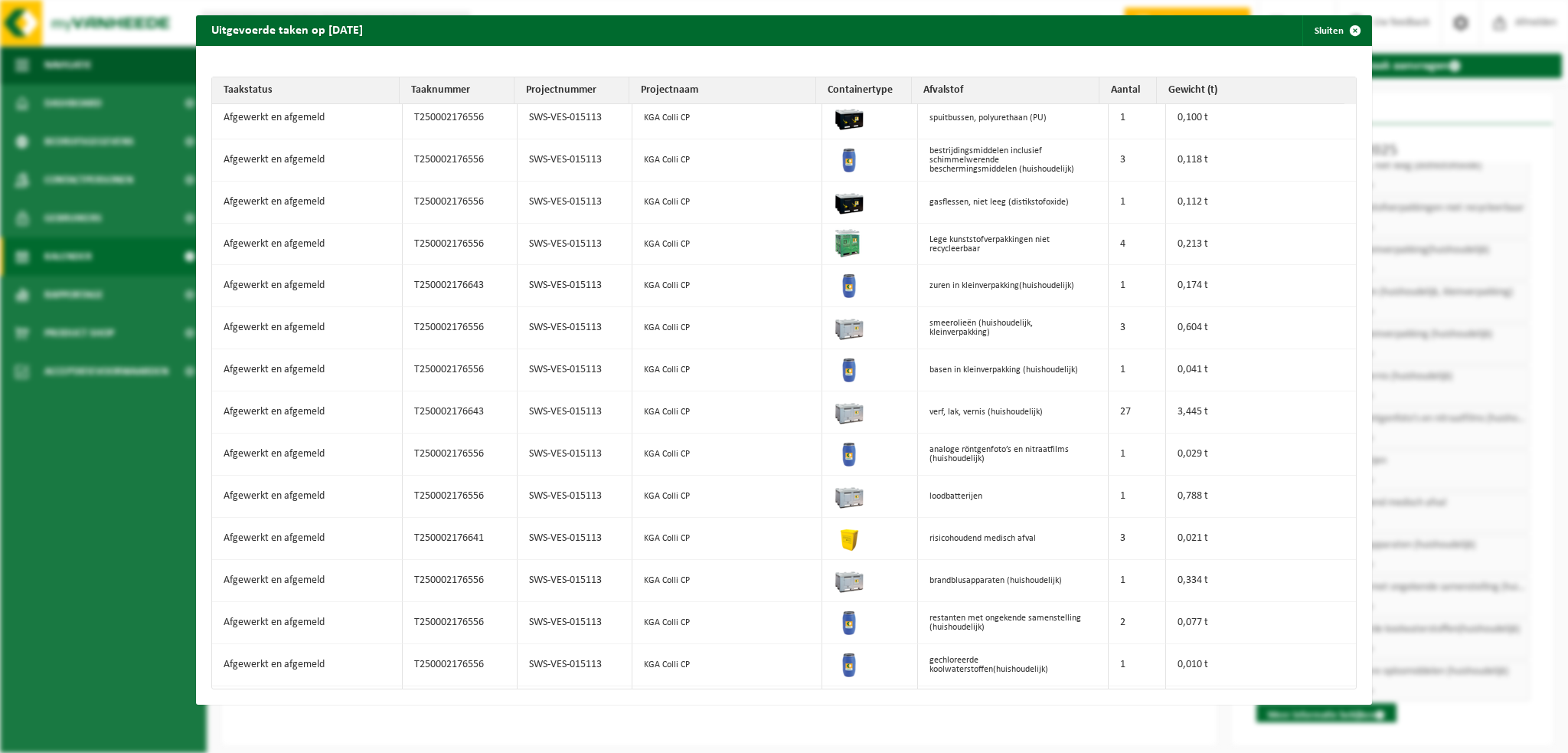
scroll to position [70, 0]
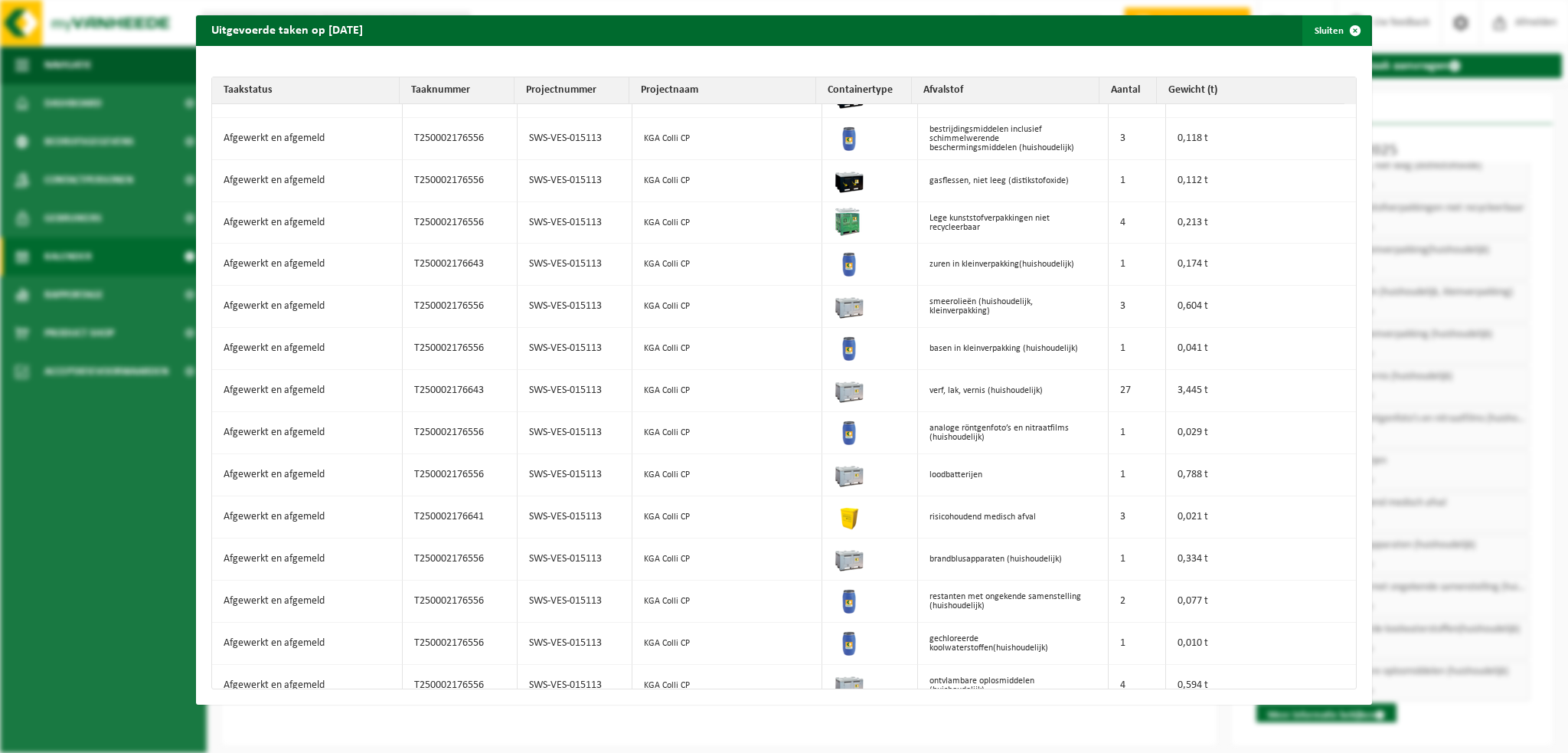
click at [1340, 29] on span "button" at bounding box center [1355, 31] width 31 height 31
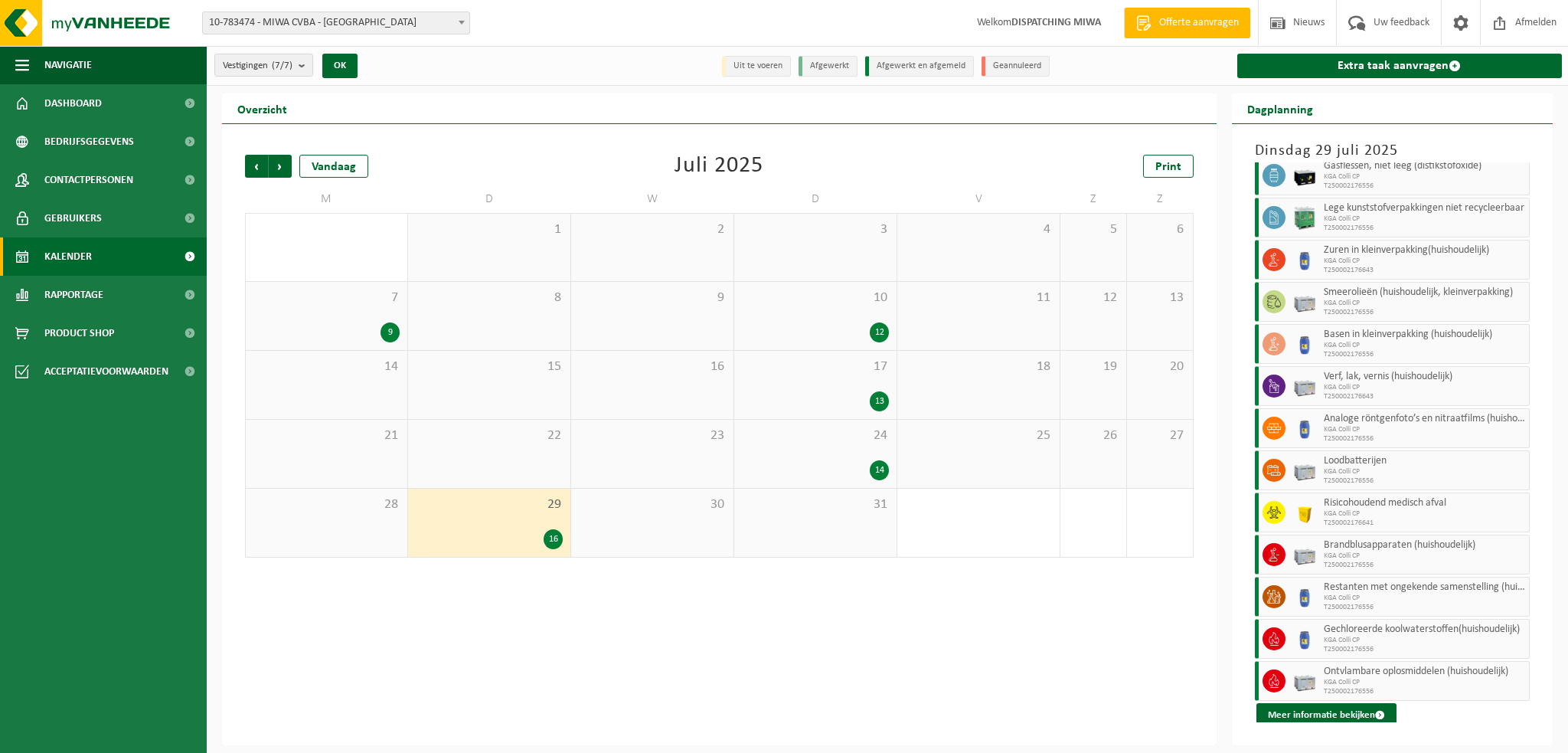
click at [411, 659] on div "Vorige Volgende Vandaag [DATE] Print M D W D V Z Z 30 1 2 3 4 5 6 7 9 8 9 10 12…" at bounding box center [719, 435] width 994 height 621
